Goal: Navigation & Orientation: Find specific page/section

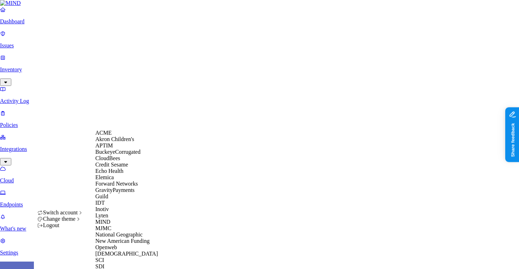
scroll to position [205, 0]
click at [131, 257] on div "SCI" at bounding box center [129, 260] width 68 height 6
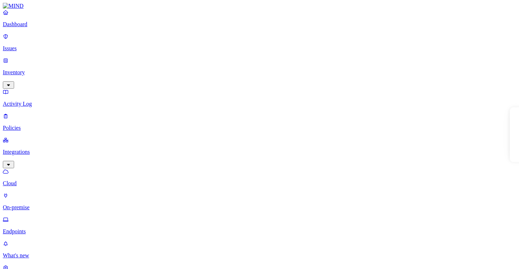
click at [35, 168] on link "Cloud" at bounding box center [259, 177] width 513 height 18
click at [54, 228] on p "Endpoints" at bounding box center [259, 231] width 513 height 6
click at [54, 204] on p "On-premise" at bounding box center [259, 207] width 513 height 6
click at [51, 180] on p "Cloud" at bounding box center [259, 183] width 513 height 6
click at [39, 204] on p "On-premise" at bounding box center [259, 207] width 513 height 6
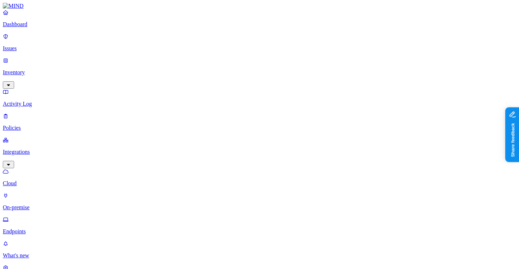
click at [39, 216] on link "Endpoints" at bounding box center [259, 225] width 513 height 18
click at [41, 180] on p "Cloud" at bounding box center [259, 183] width 513 height 6
click at [42, 75] on div "Dashboard Issues Inventory Activity Log Policies Integrations Cloud On-premise …" at bounding box center [259, 121] width 513 height 225
click at [42, 125] on p "Policies" at bounding box center [259, 128] width 513 height 6
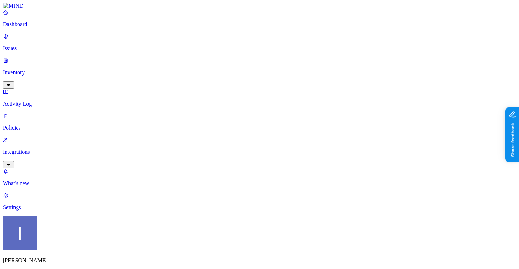
click at [42, 101] on p "Activity Log" at bounding box center [259, 104] width 513 height 6
click at [44, 69] on p "Inventory" at bounding box center [259, 72] width 513 height 6
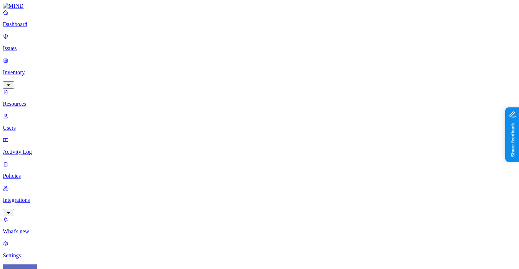
click at [31, 28] on p "Dashboard" at bounding box center [259, 24] width 513 height 6
